Goal: Navigation & Orientation: Find specific page/section

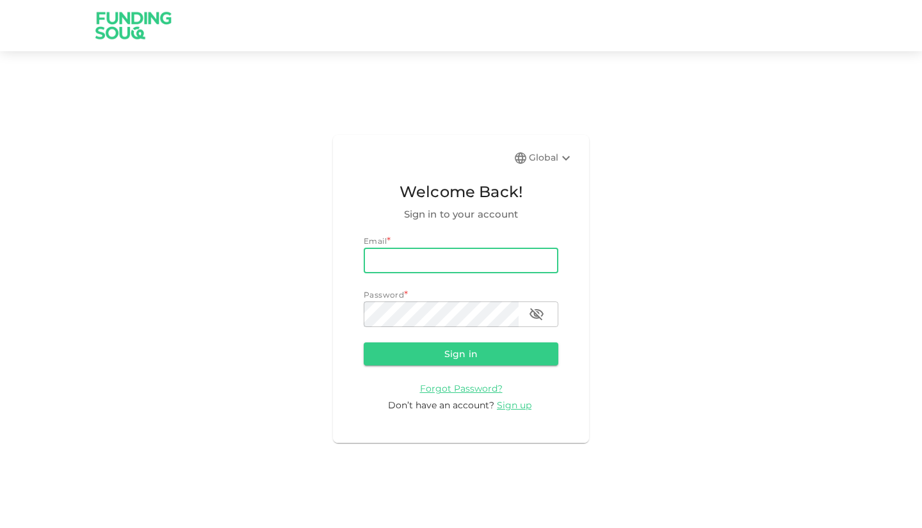
click at [443, 260] on input "email" at bounding box center [461, 261] width 195 height 26
type input "[EMAIL_ADDRESS][DOMAIN_NAME]"
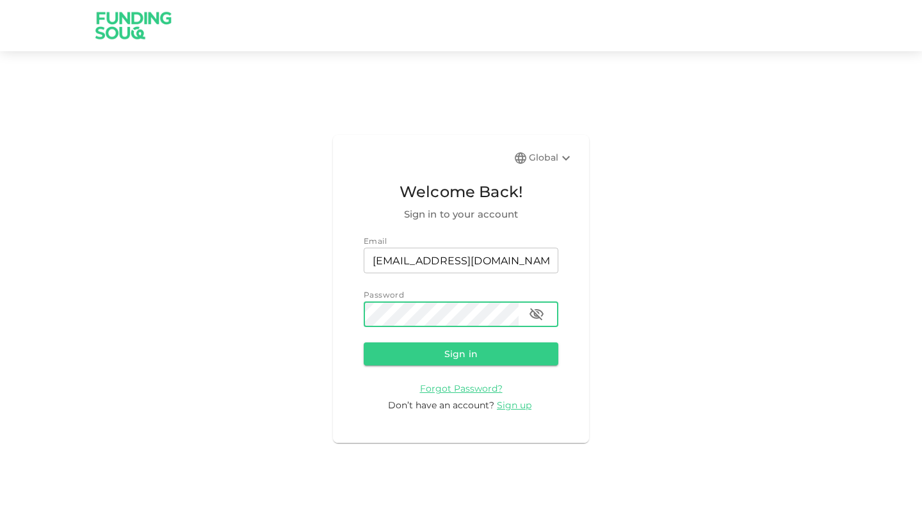
click at [364, 342] on button "Sign in" at bounding box center [461, 353] width 195 height 23
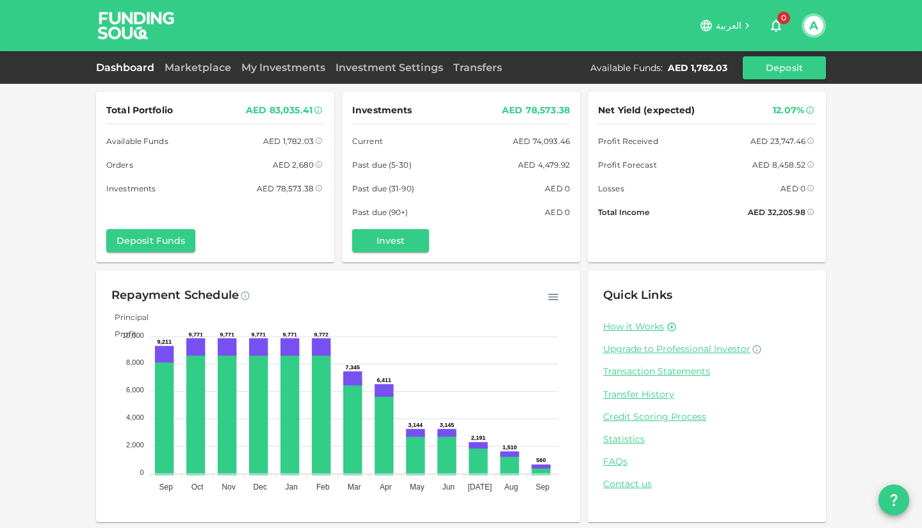
click at [180, 64] on link "Marketplace" at bounding box center [197, 67] width 77 height 12
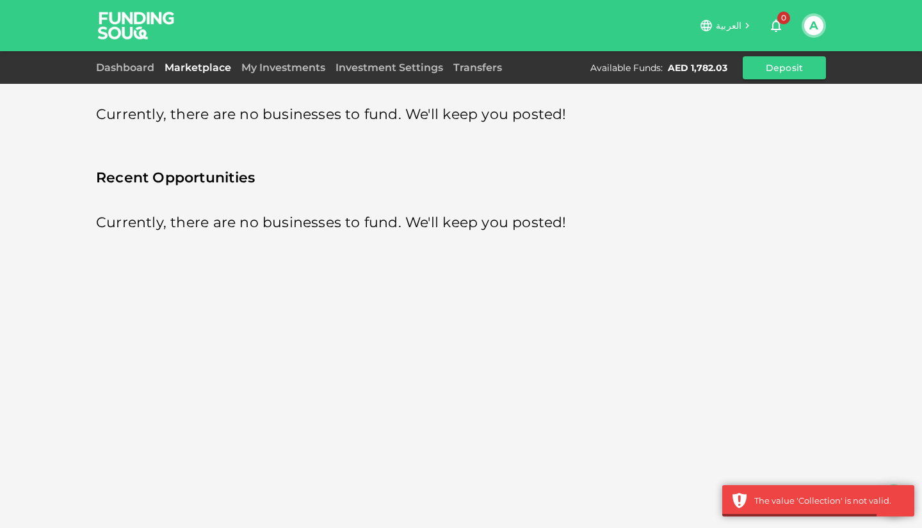
click at [126, 72] on link "Dashboard" at bounding box center [127, 67] width 63 height 12
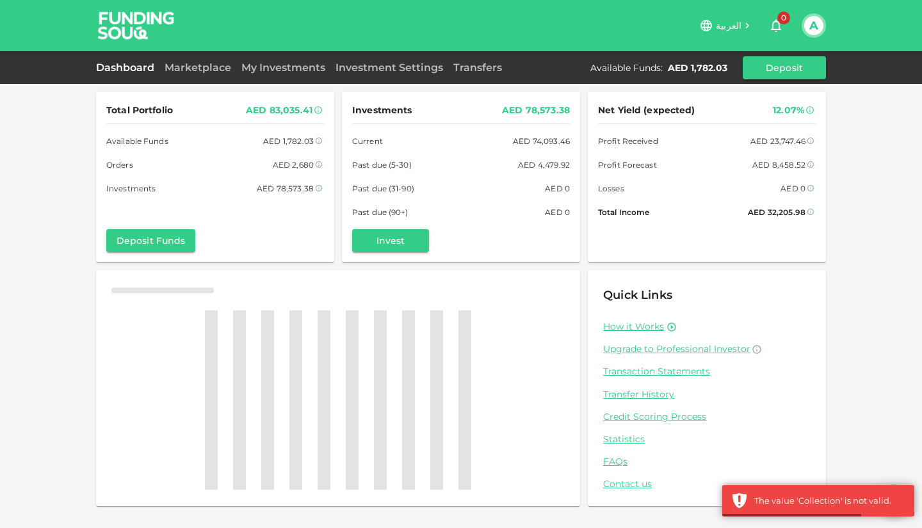
click at [273, 68] on link "My Investments" at bounding box center [283, 67] width 94 height 12
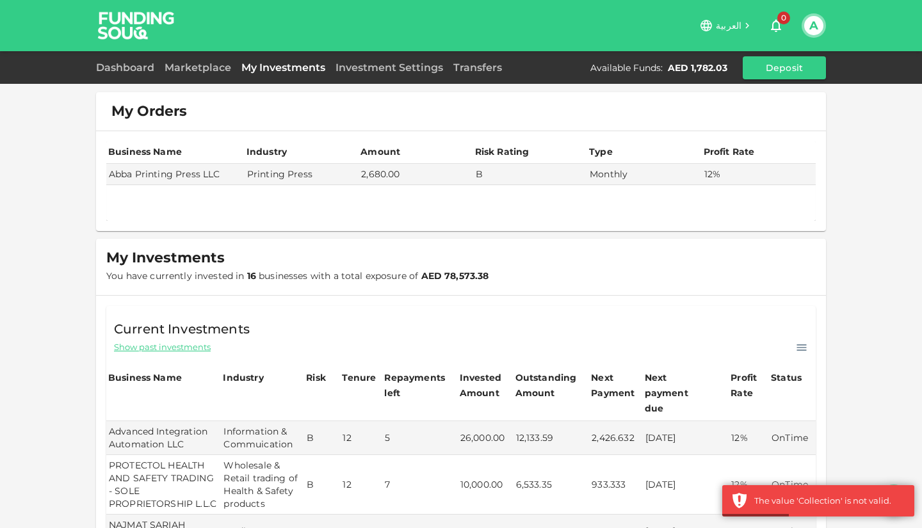
click at [343, 119] on div "My Orders" at bounding box center [461, 111] width 730 height 38
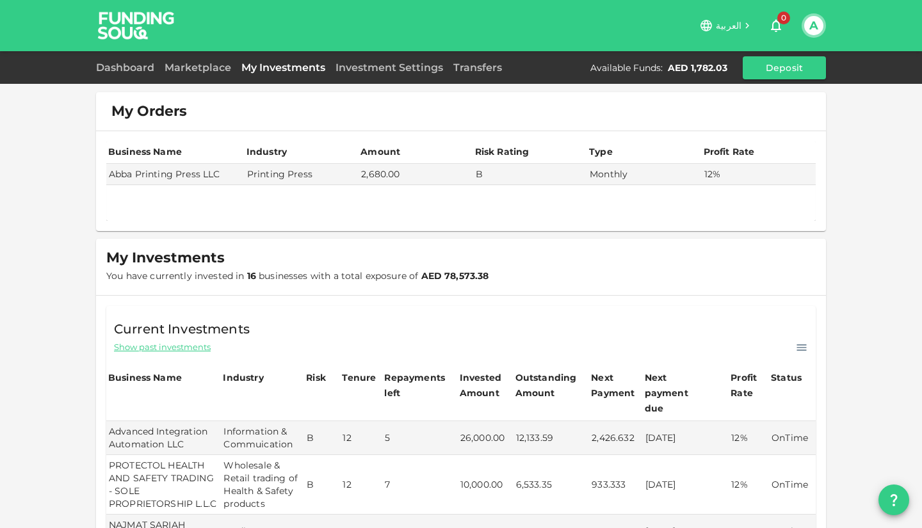
click at [102, 73] on link "Dashboard" at bounding box center [127, 67] width 63 height 12
